Goal: Navigation & Orientation: Find specific page/section

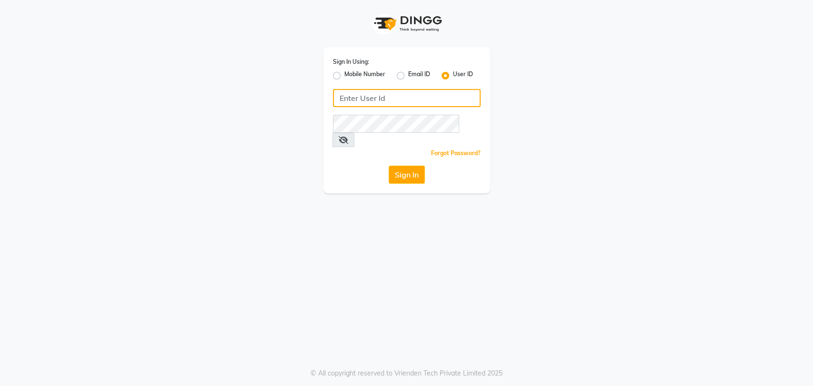
click at [357, 101] on input "Username" at bounding box center [407, 98] width 148 height 18
type input "sahooshairstudio"
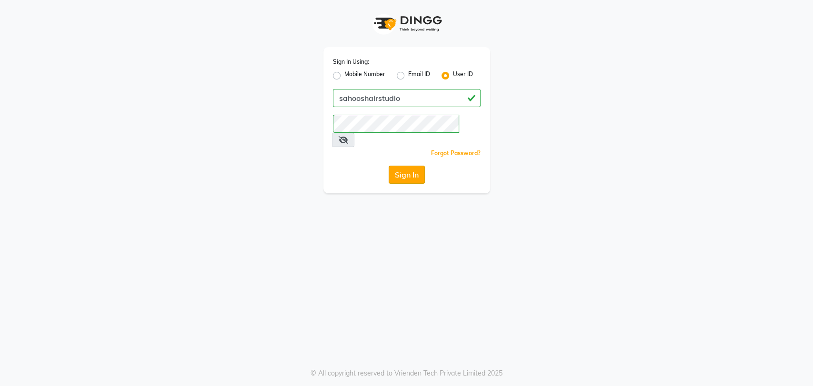
click at [412, 166] on button "Sign In" at bounding box center [407, 175] width 36 height 18
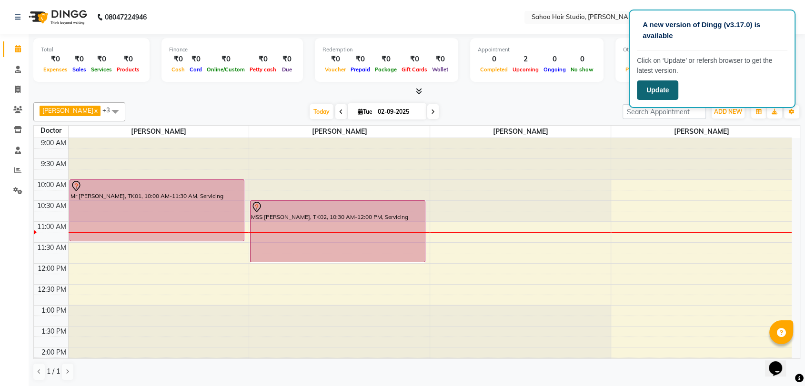
click at [656, 87] on button "Update" at bounding box center [657, 90] width 41 height 20
